Goal: Find specific page/section: Find specific page/section

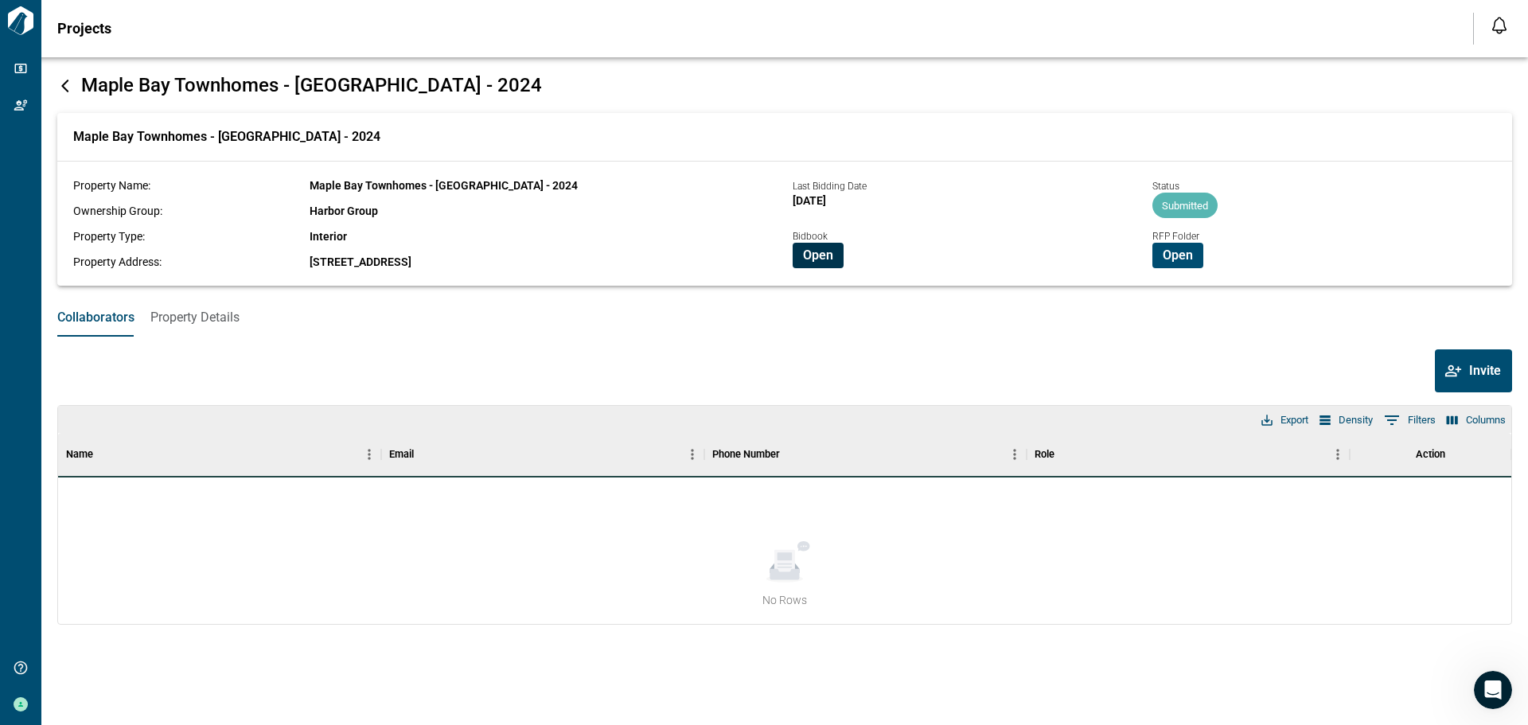
click at [816, 256] on span "Open" at bounding box center [818, 256] width 30 height 16
click at [1170, 256] on span "Open" at bounding box center [1178, 256] width 30 height 16
click at [215, 315] on span "Property Details" at bounding box center [194, 318] width 89 height 16
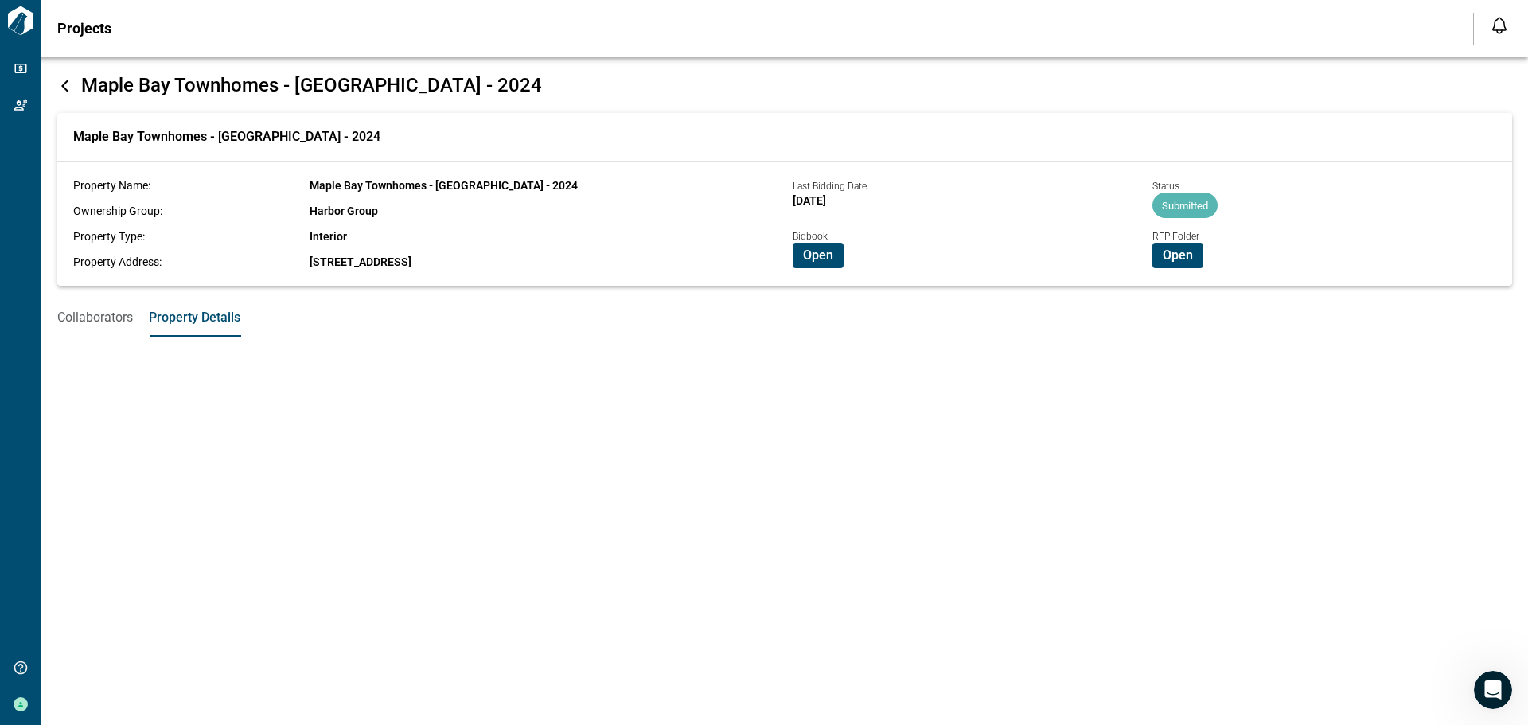
click at [87, 320] on span "Collaborators" at bounding box center [95, 318] width 76 height 16
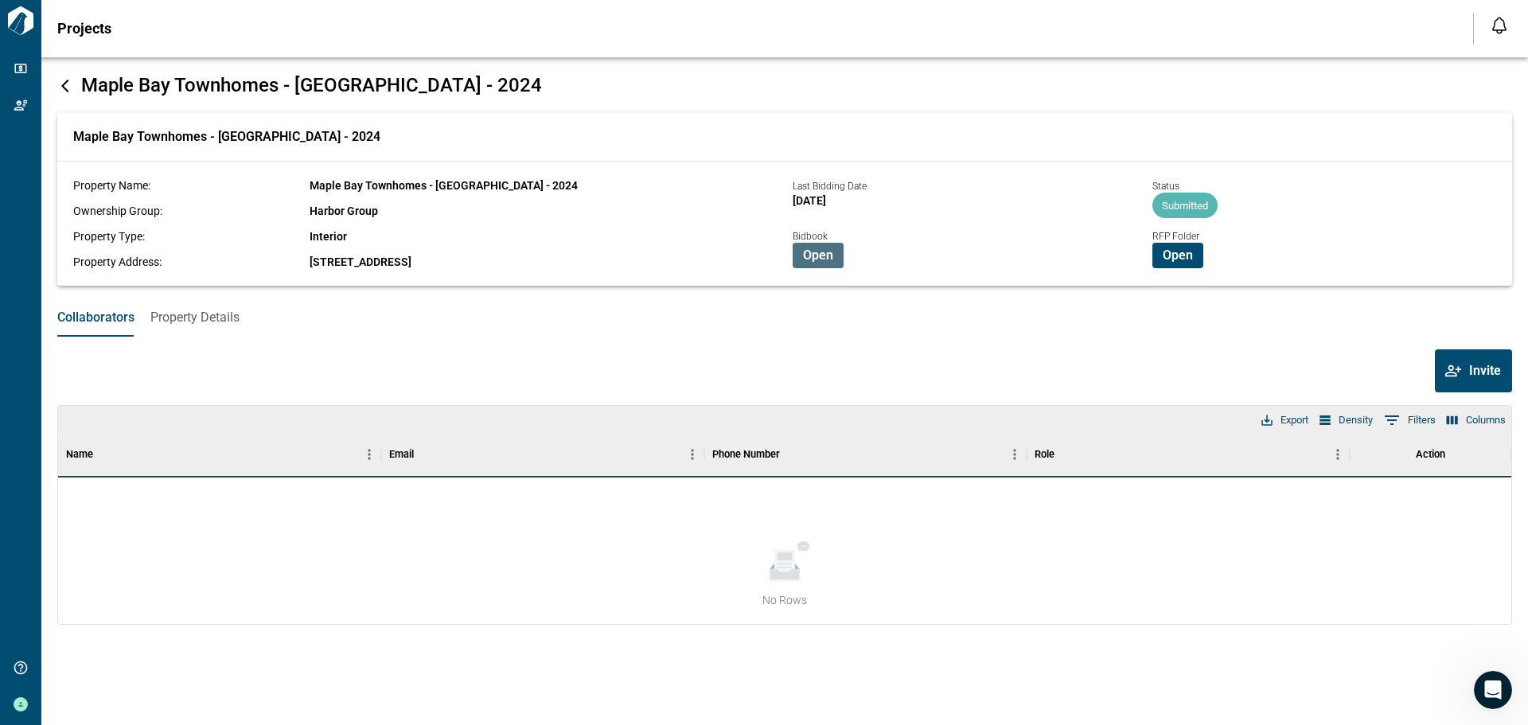
click at [829, 260] on span "Open" at bounding box center [818, 256] width 30 height 16
